Goal: Subscribe to service/newsletter

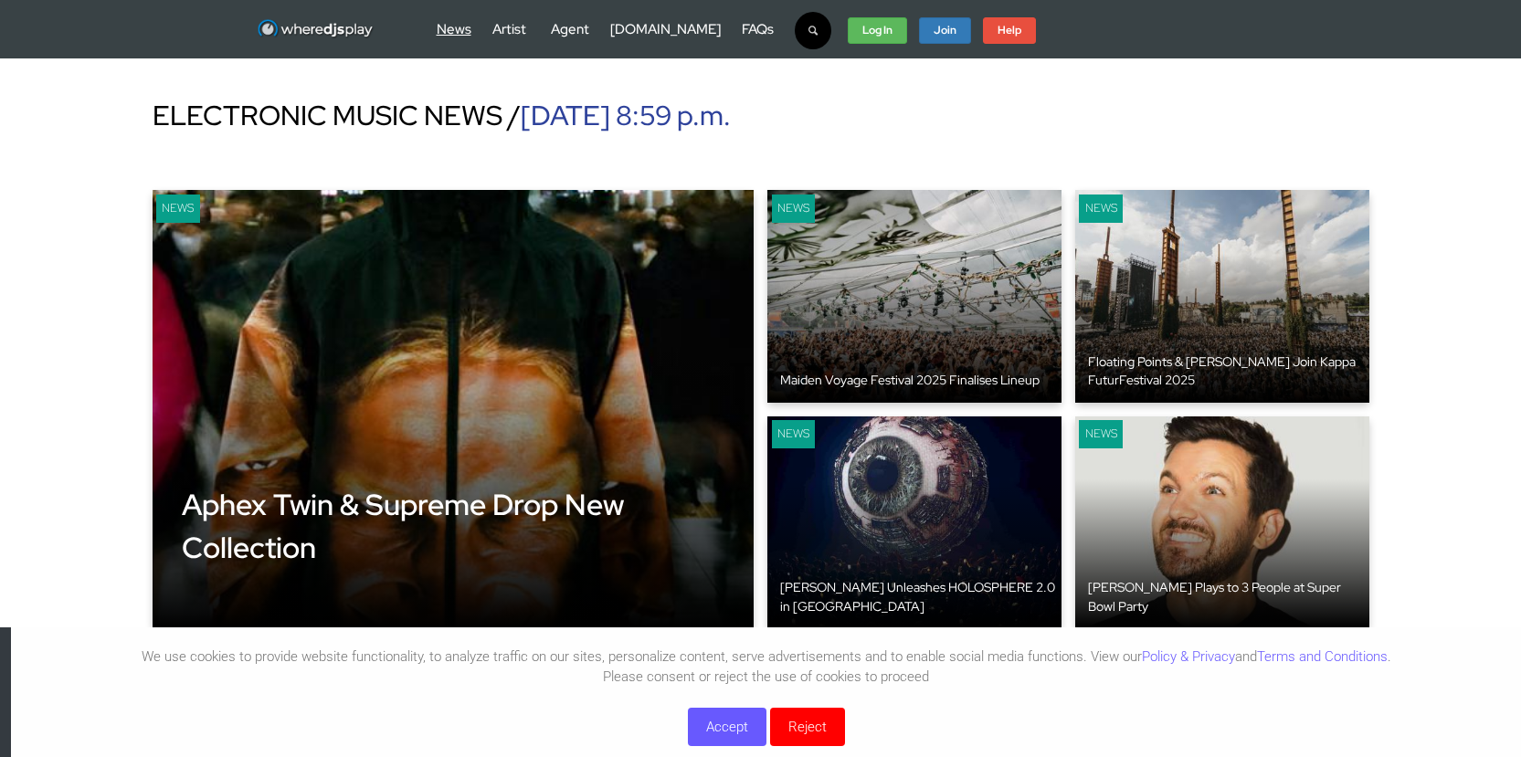
click at [463, 26] on link "News" at bounding box center [454, 29] width 35 height 18
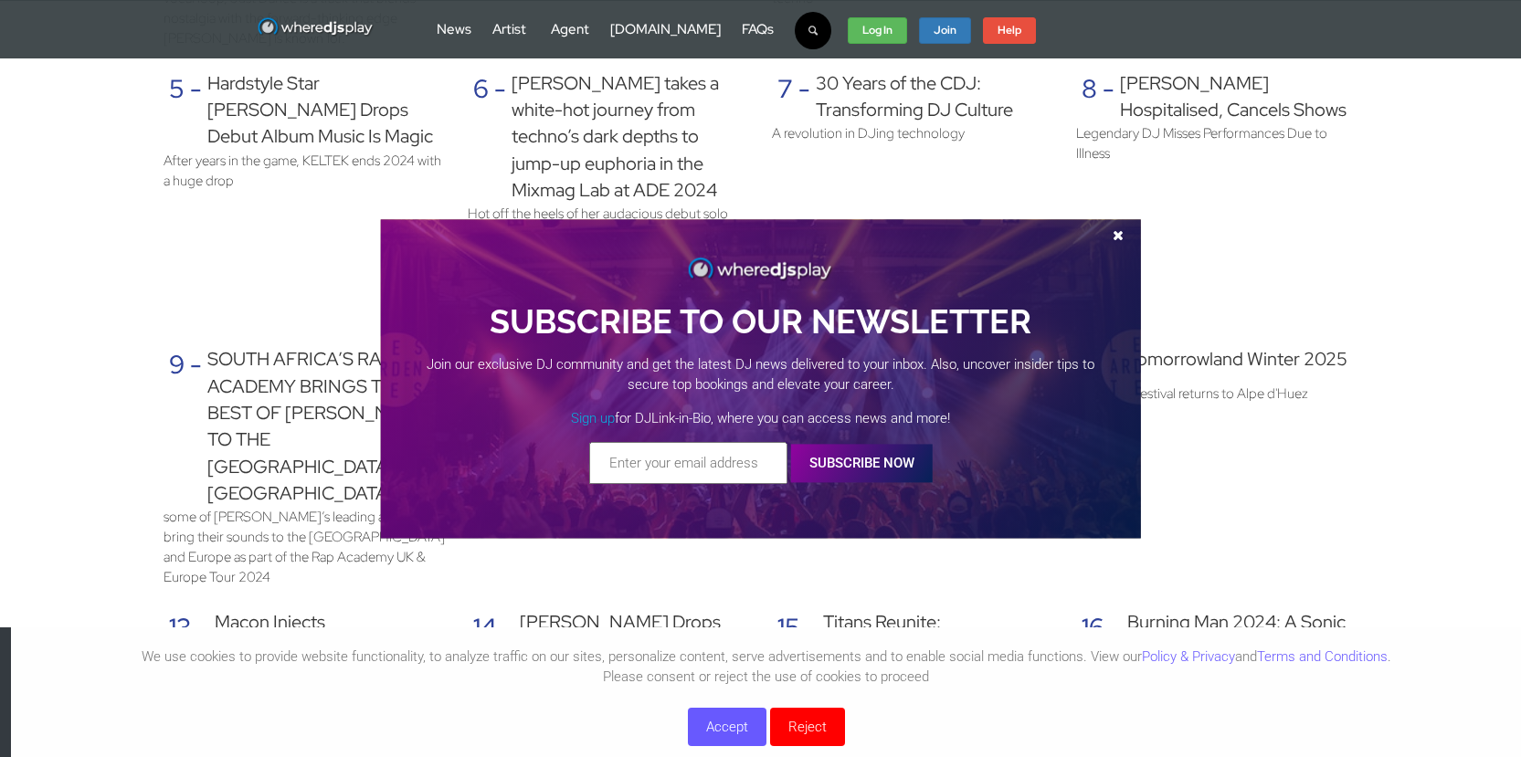
scroll to position [1520, 0]
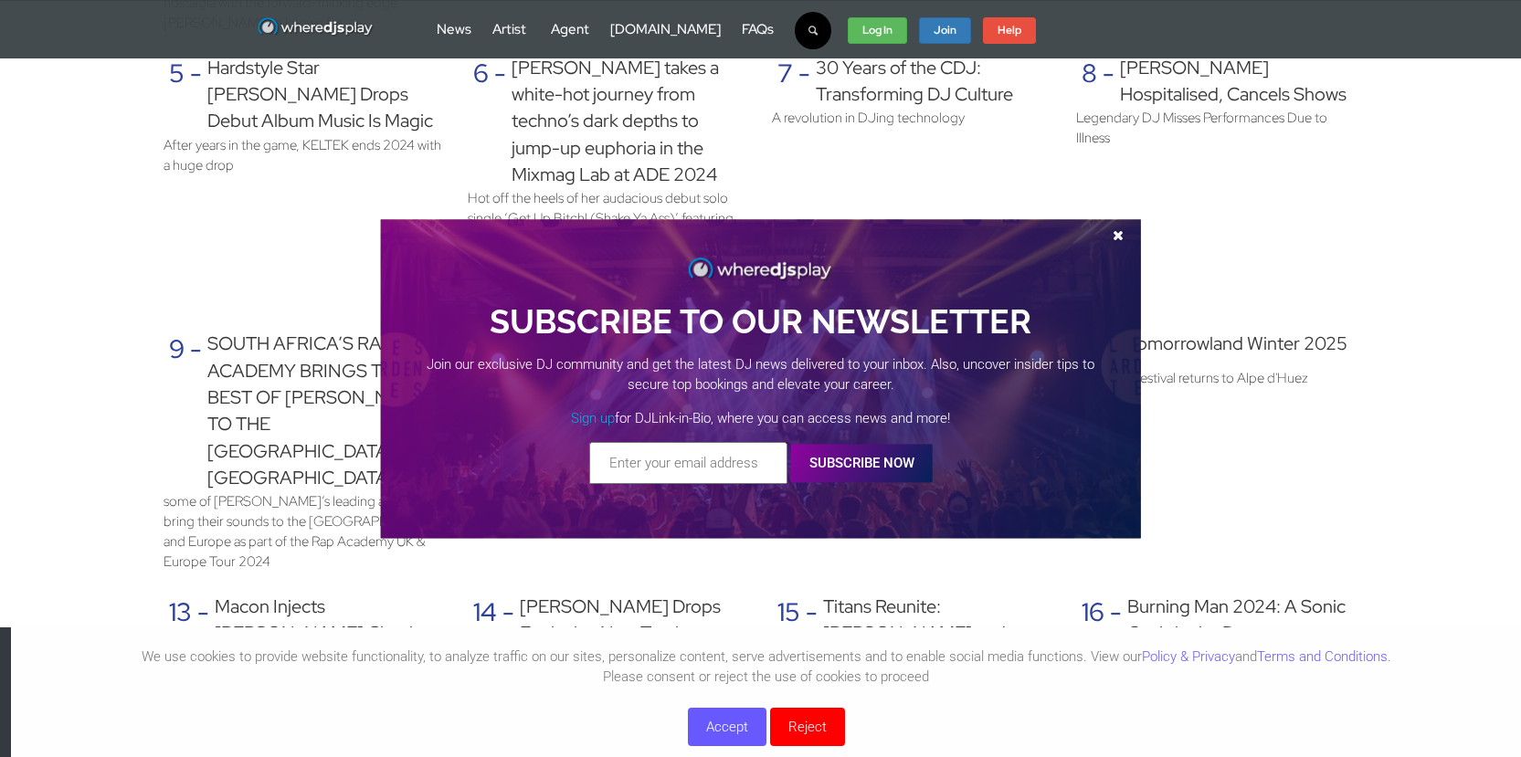
click at [664, 442] on input "text" at bounding box center [688, 463] width 198 height 42
click at [874, 445] on button "SUBSCRIBE NOW" at bounding box center [862, 463] width 142 height 38
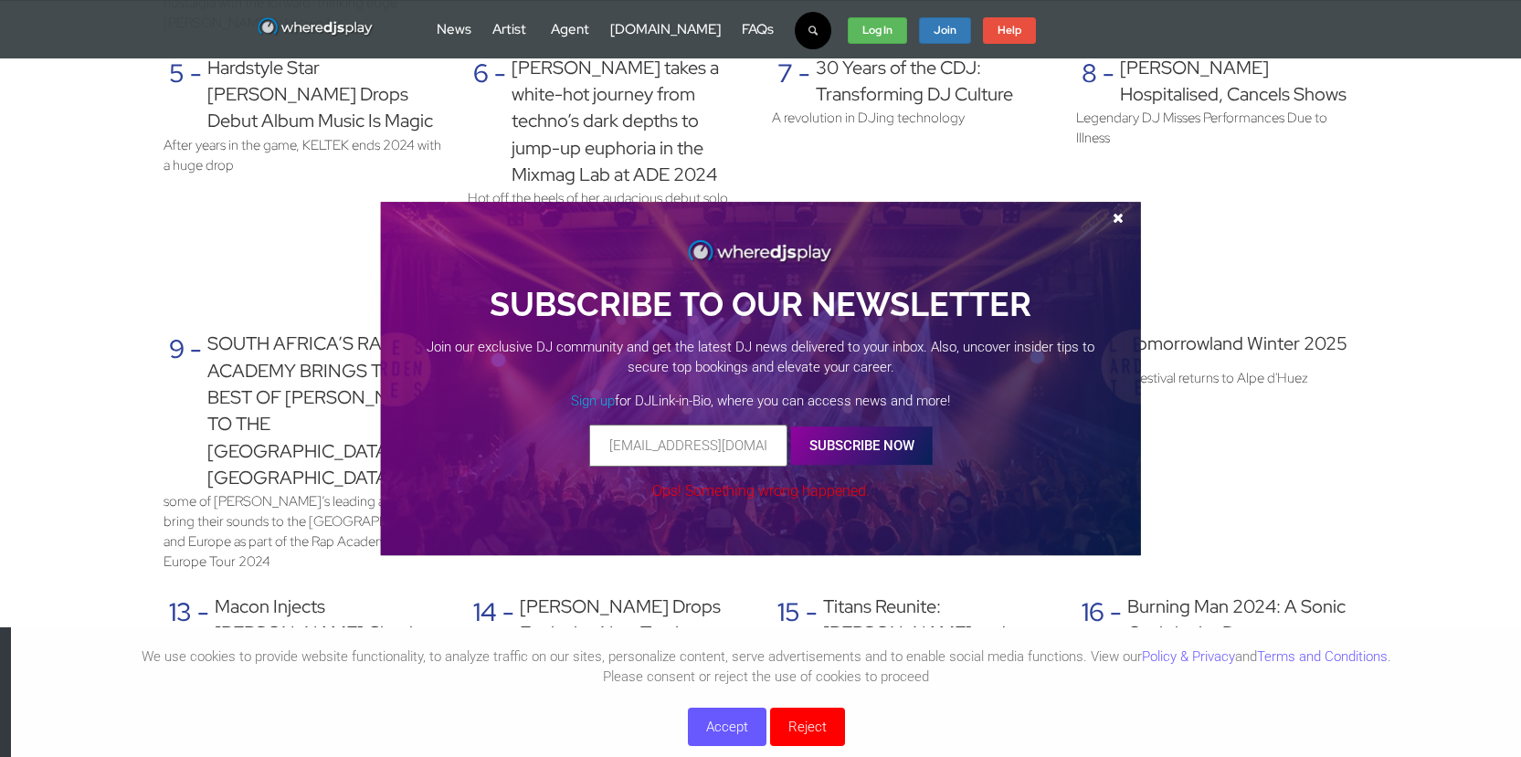
click at [825, 442] on button "SUBSCRIBE NOW" at bounding box center [862, 446] width 142 height 38
click at [738, 469] on div "SUBSCRIBE TO OUR NEWSLETTER Join our exclusive DJ community and get the latest …" at bounding box center [760, 370] width 688 height 264
click at [781, 433] on input "[EMAIL_ADDRESS][DOMAIN_NAME]" at bounding box center [710, 446] width 198 height 42
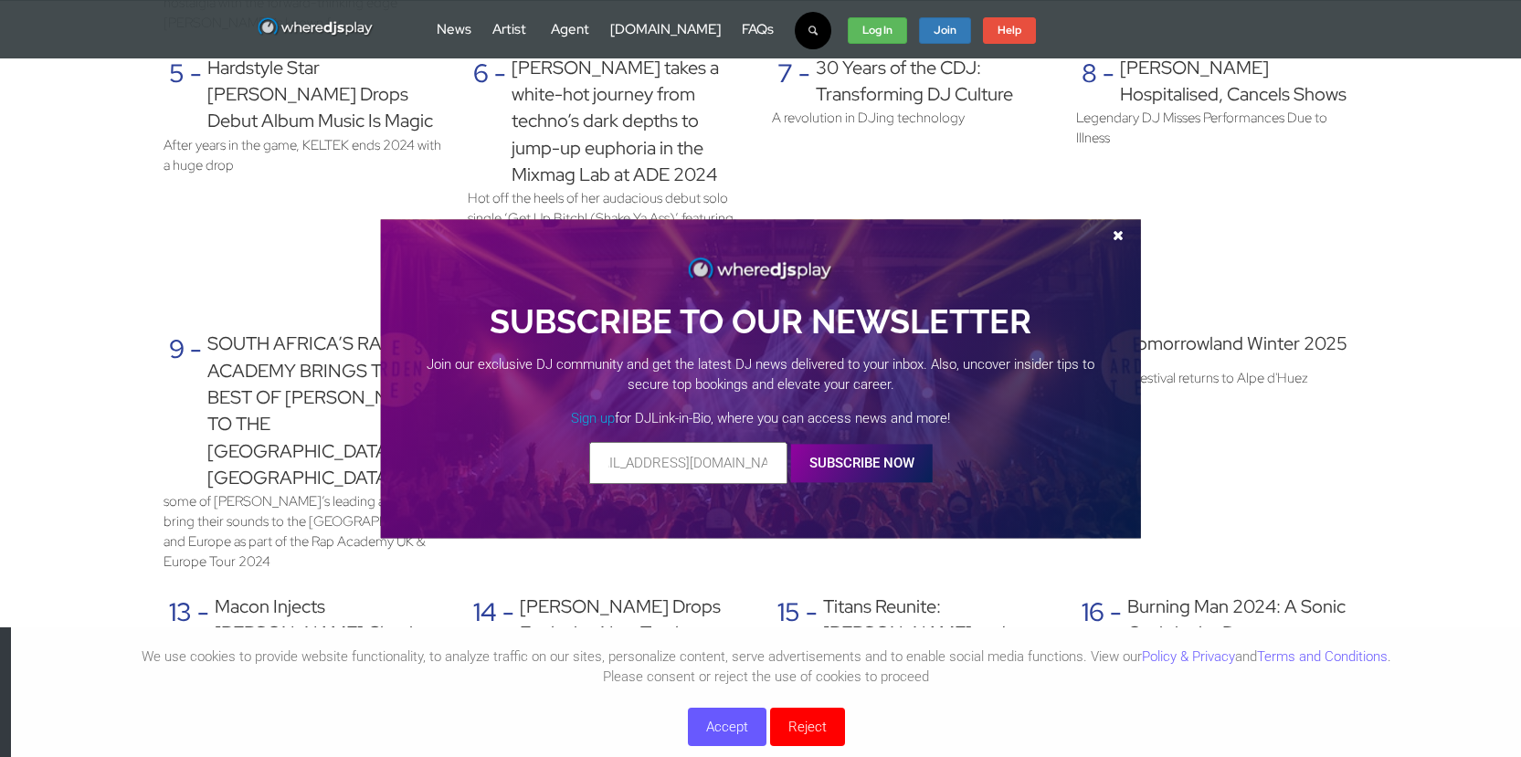
type input "[EMAIL_ADDRESS][DOMAIN_NAME]"
click at [901, 455] on button "SUBSCRIBE NOW" at bounding box center [862, 463] width 142 height 38
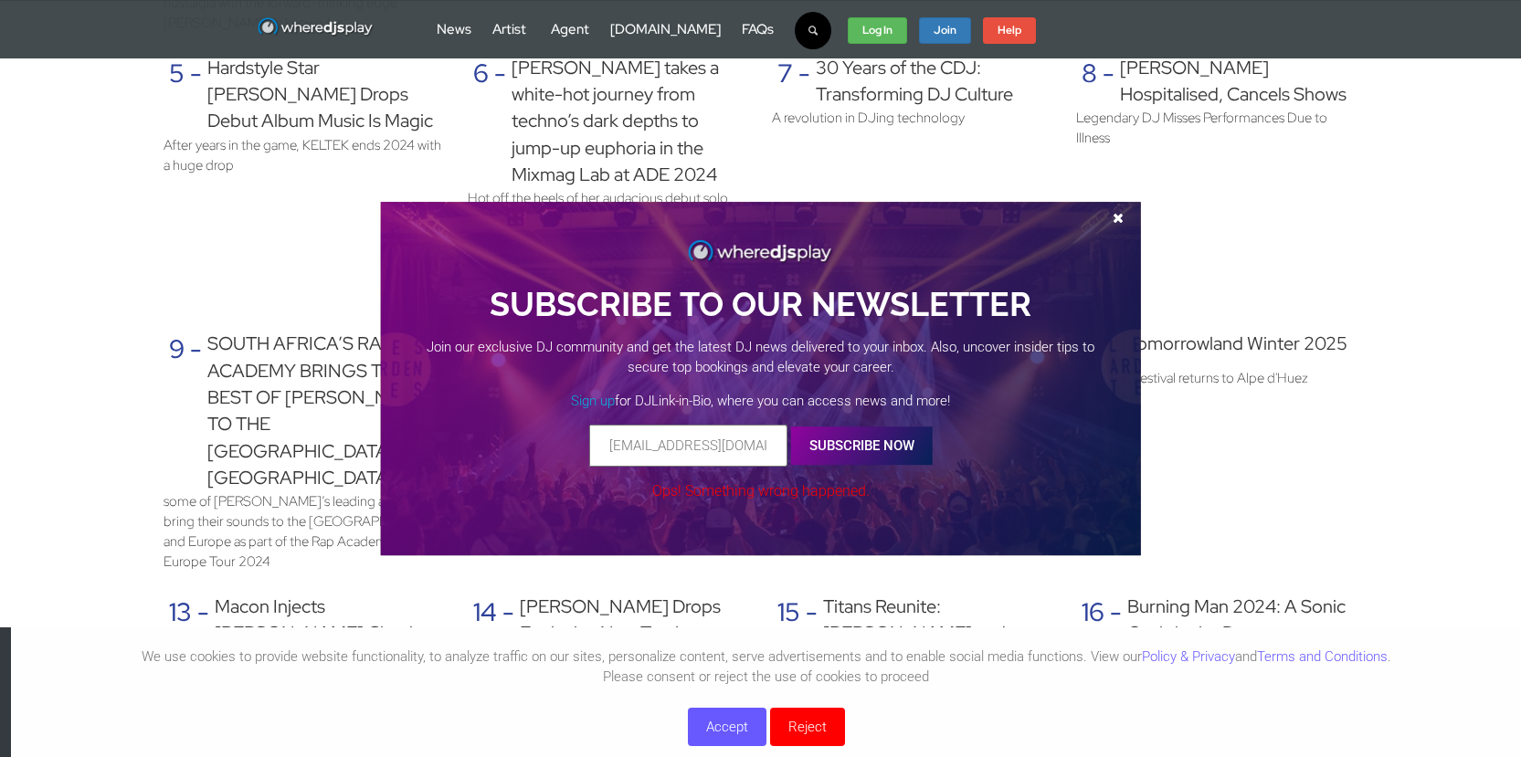
click at [734, 452] on input "[EMAIL_ADDRESS][DOMAIN_NAME]" at bounding box center [688, 446] width 198 height 42
click at [1115, 211] on span at bounding box center [1117, 218] width 27 height 14
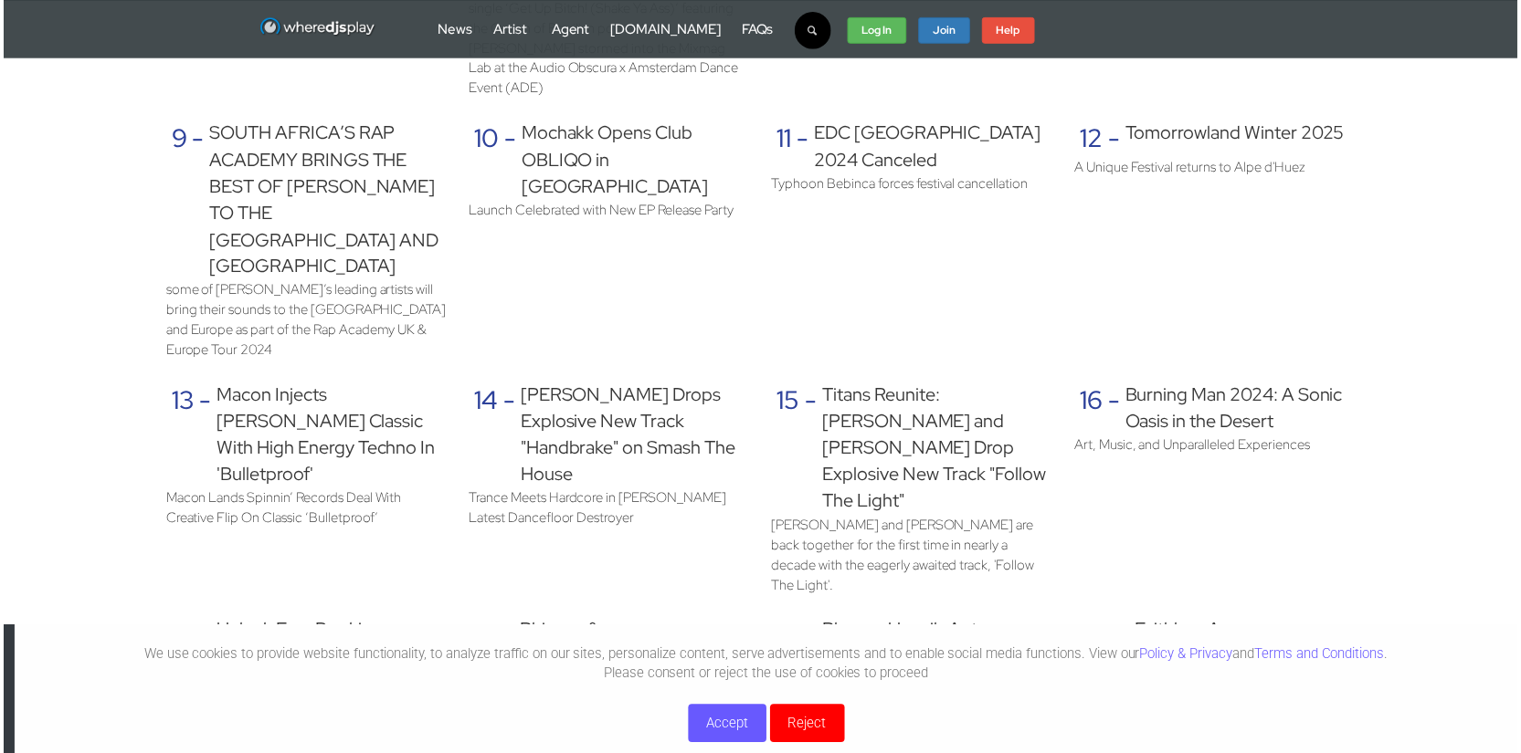
scroll to position [1733, 0]
click at [715, 722] on button "Accept" at bounding box center [727, 727] width 79 height 38
